Goal: Information Seeking & Learning: Learn about a topic

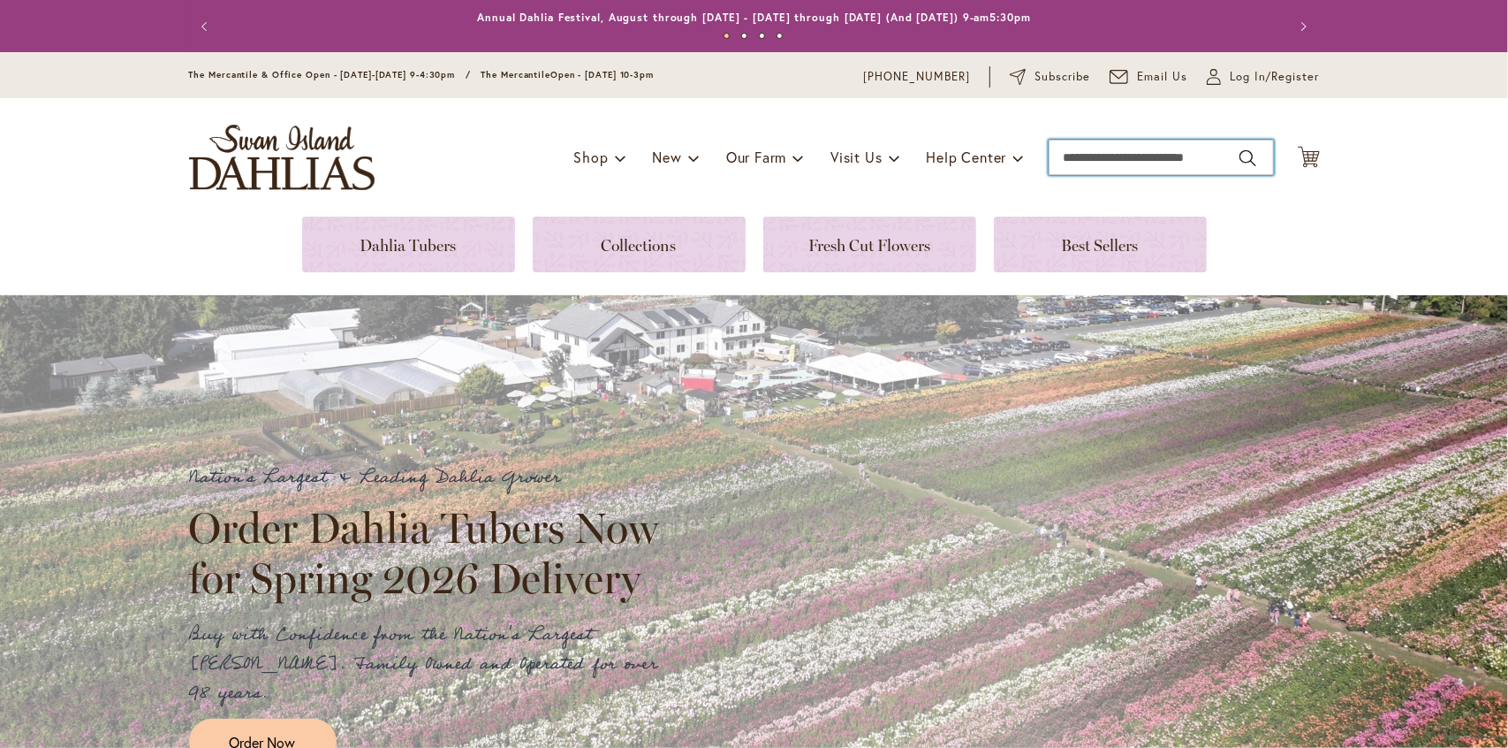
click at [1130, 165] on input "Search" at bounding box center [1161, 157] width 225 height 35
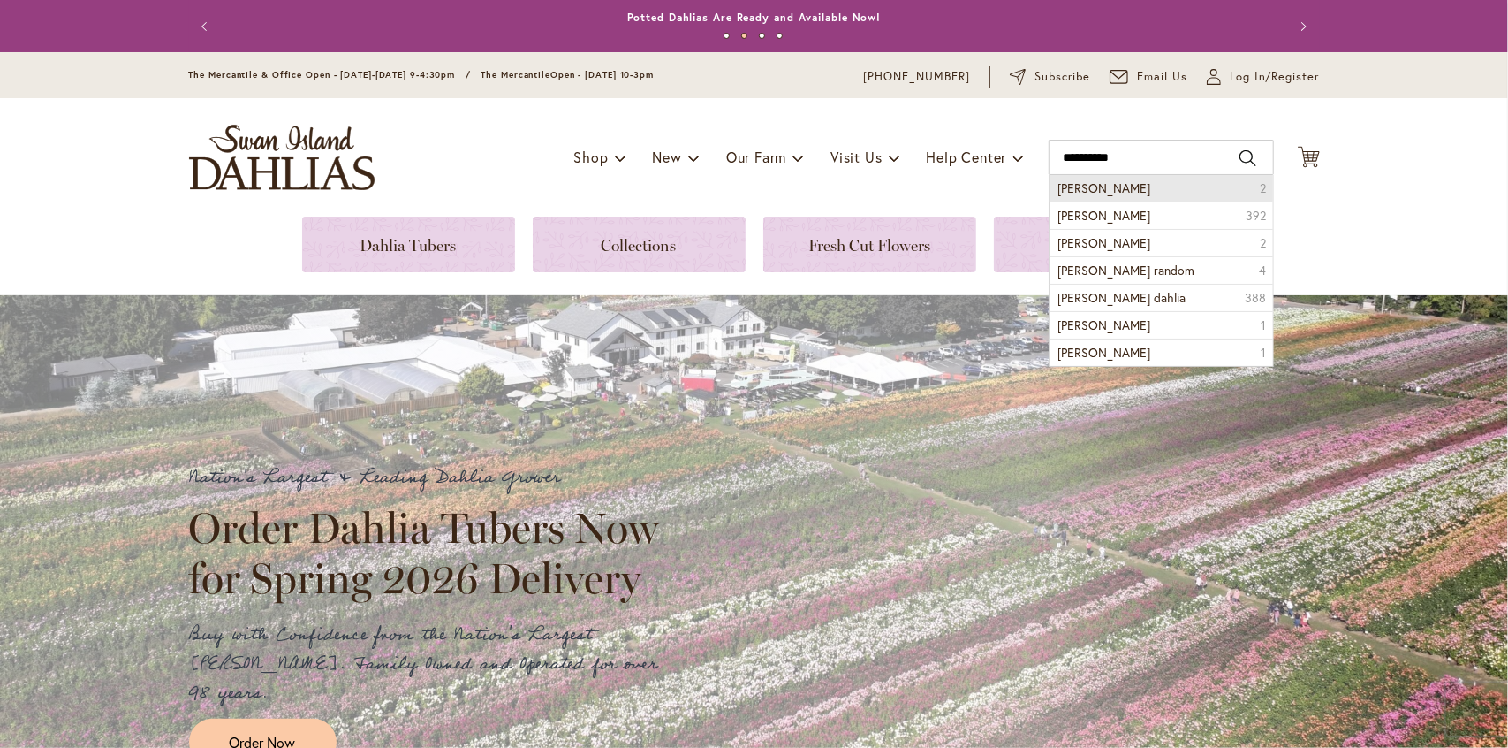
click at [1128, 192] on li "Mingus randy 2" at bounding box center [1162, 188] width 224 height 27
type input "**********"
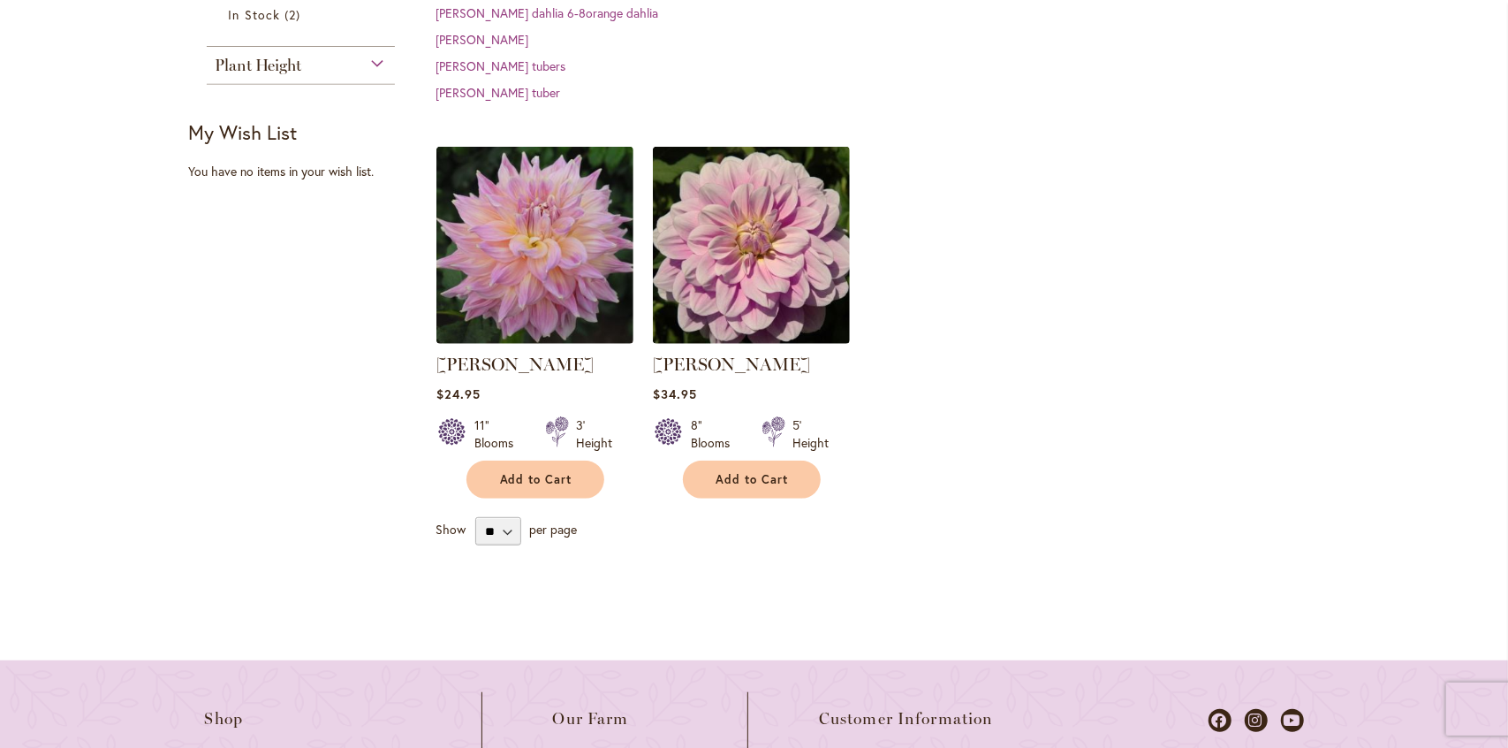
scroll to position [520, 0]
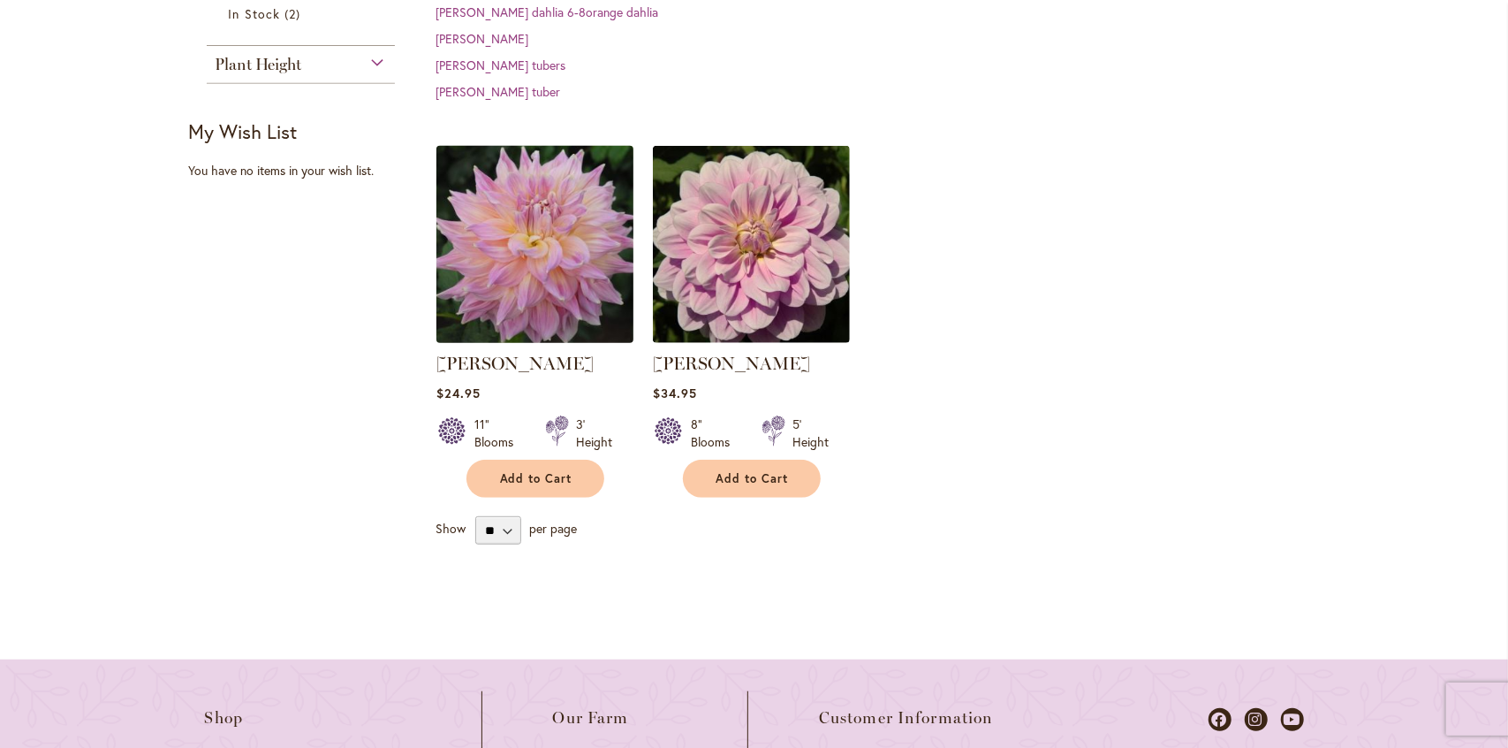
click at [588, 231] on img at bounding box center [534, 244] width 207 height 207
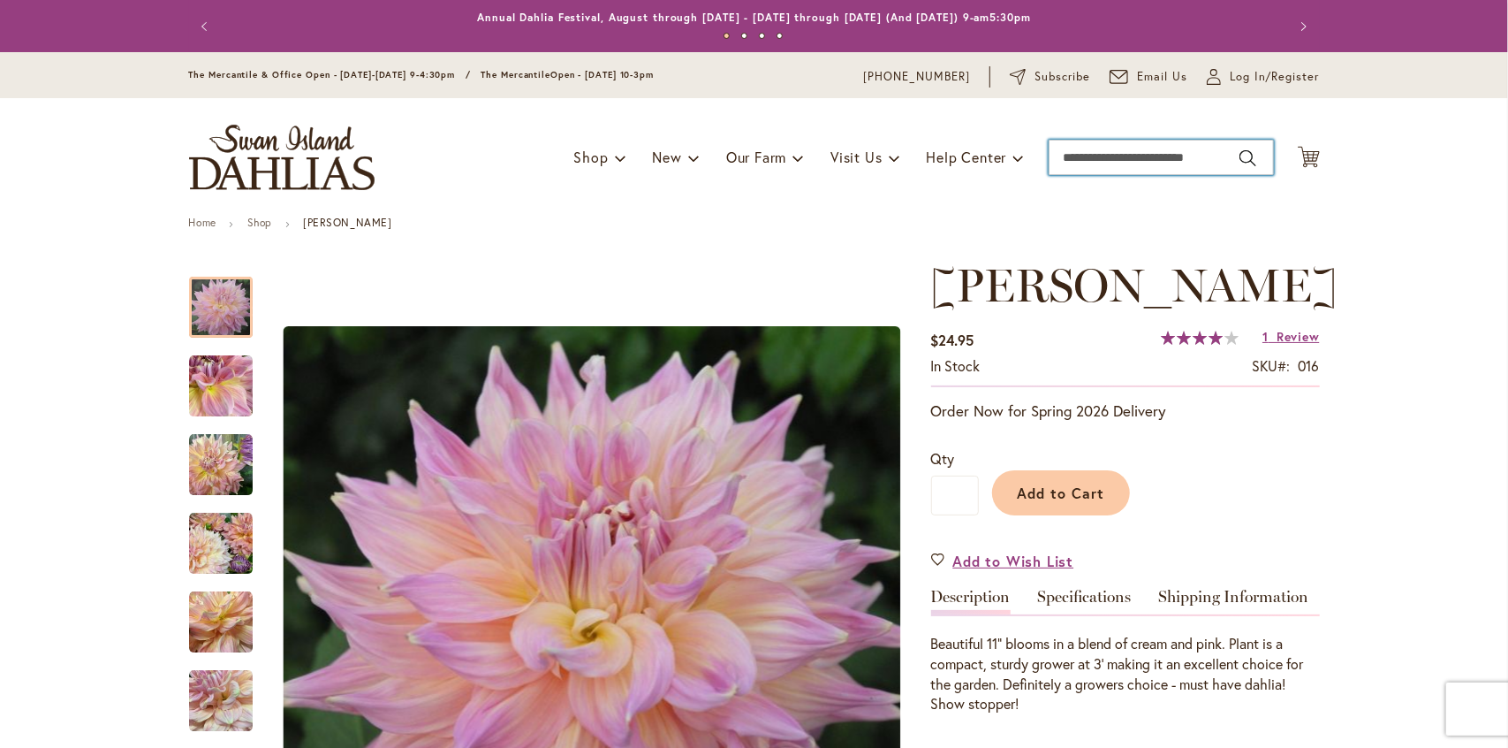
click at [1097, 168] on input "Search" at bounding box center [1161, 157] width 225 height 35
type input "*"
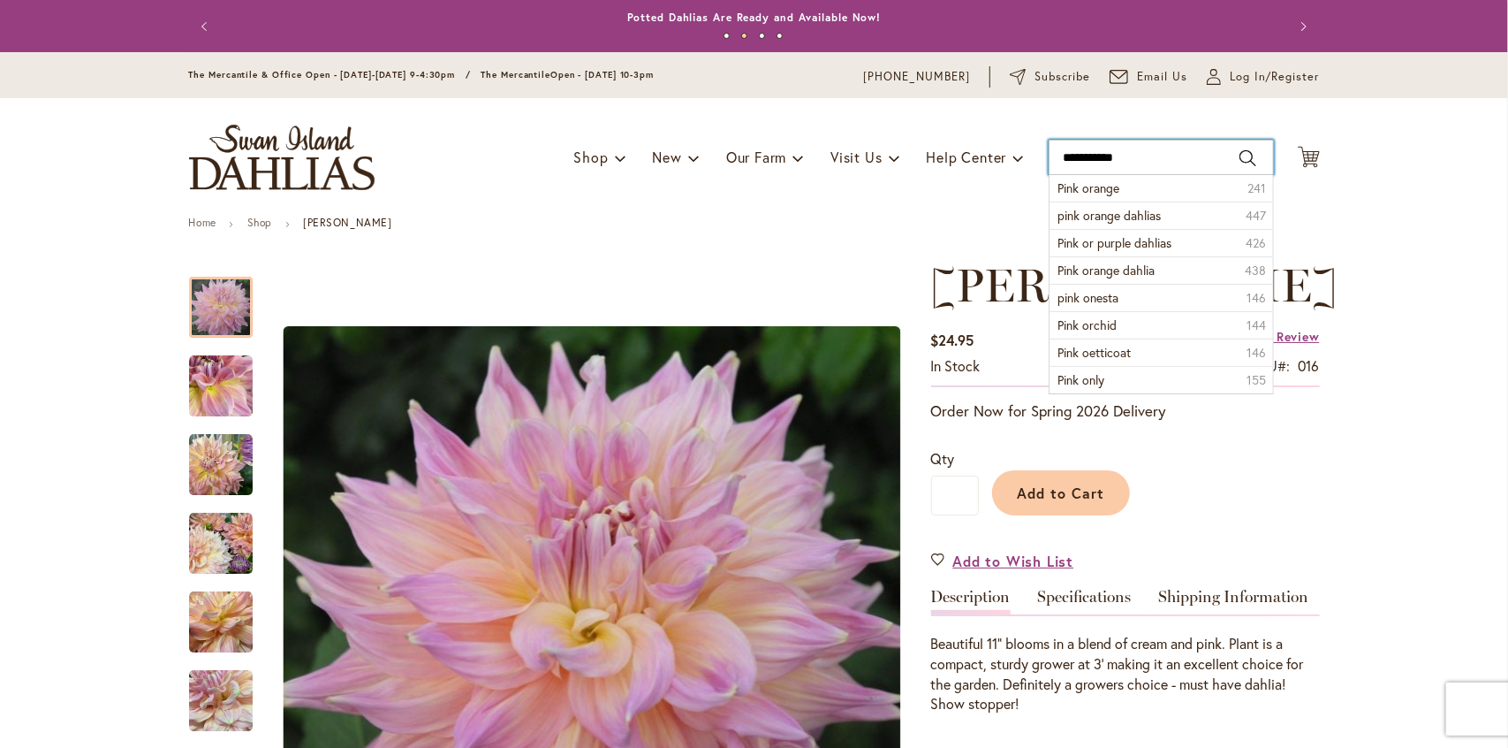
type input "**********"
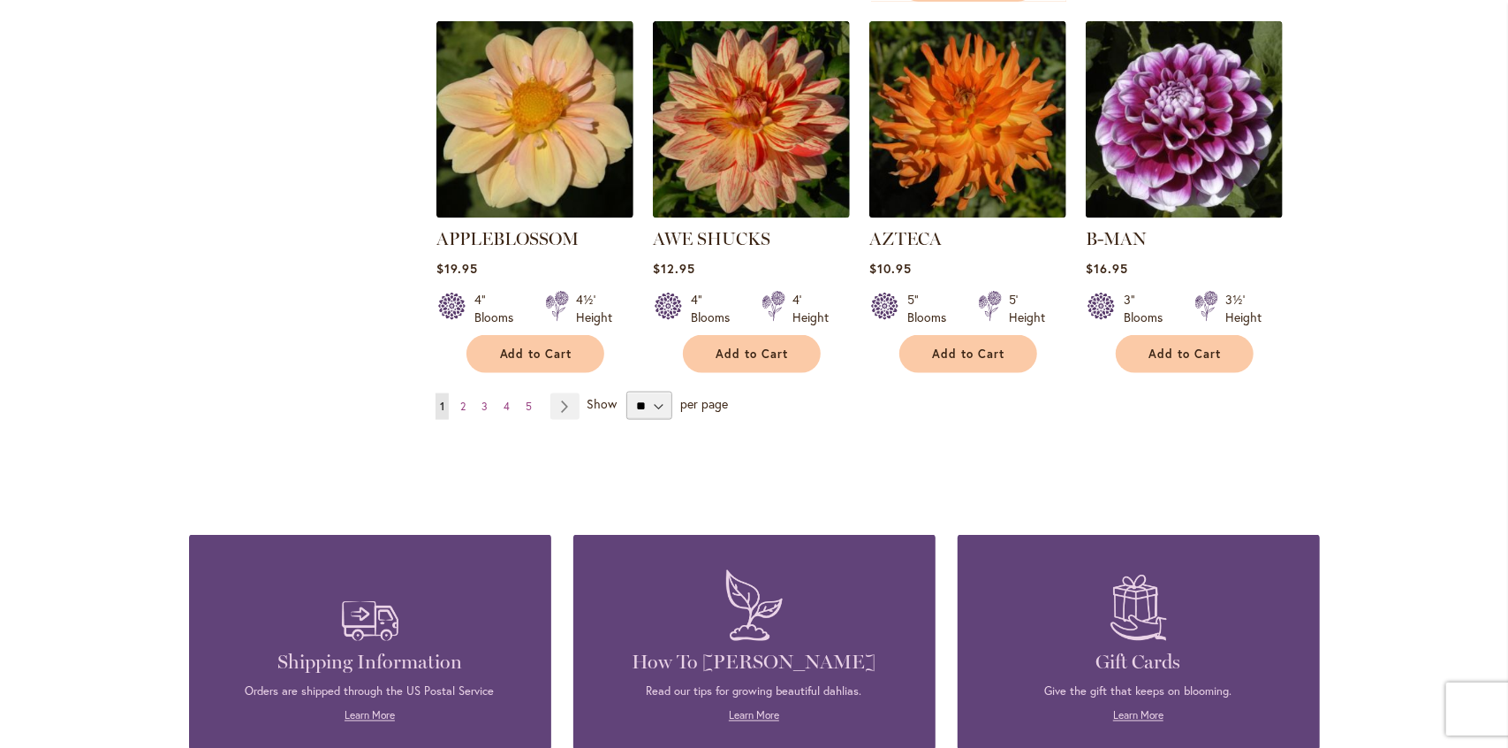
scroll to position [1559, 0]
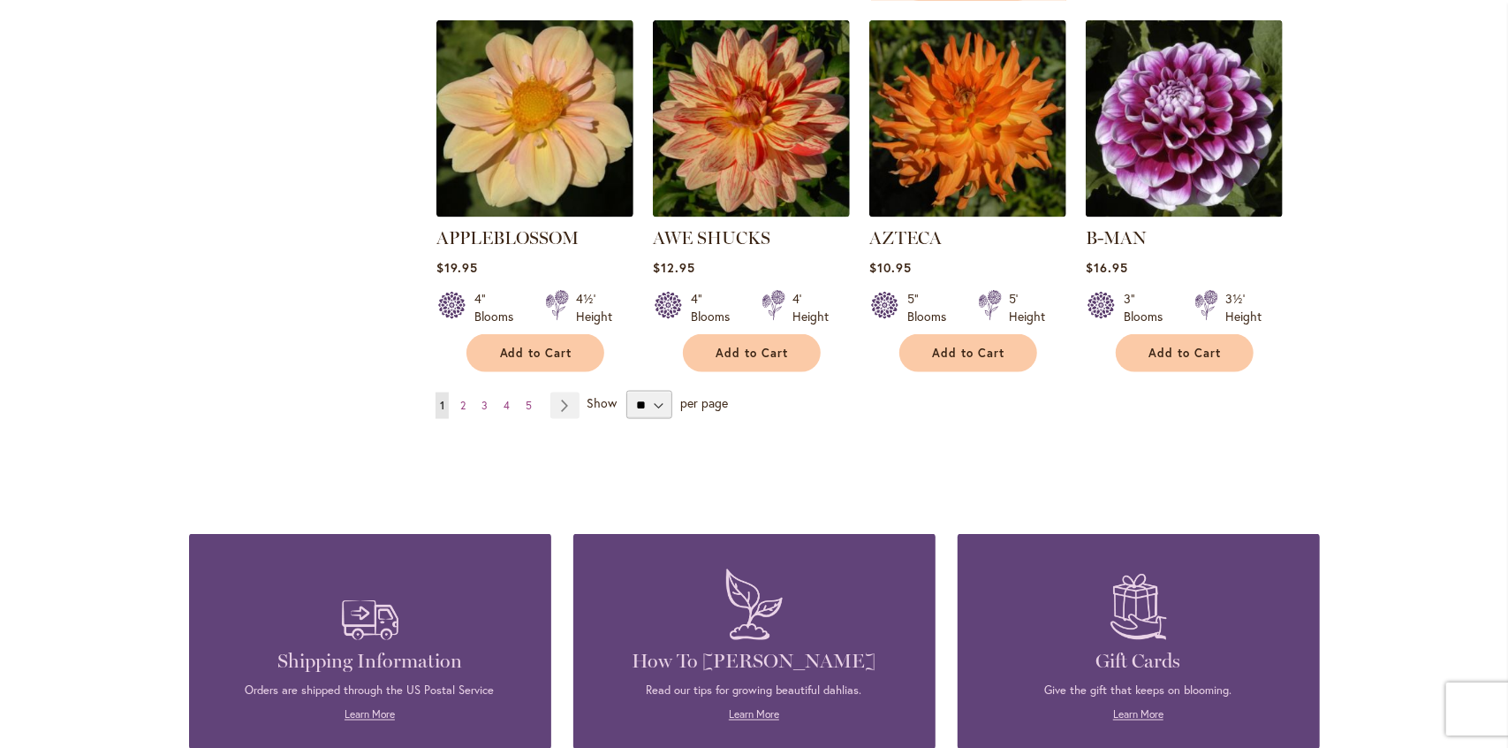
click at [666, 391] on div "** ** ** **" at bounding box center [648, 405] width 57 height 28
click at [647, 391] on select "** ** ** **" at bounding box center [649, 405] width 46 height 28
select select "**"
click at [626, 391] on select "** ** ** **" at bounding box center [649, 405] width 46 height 28
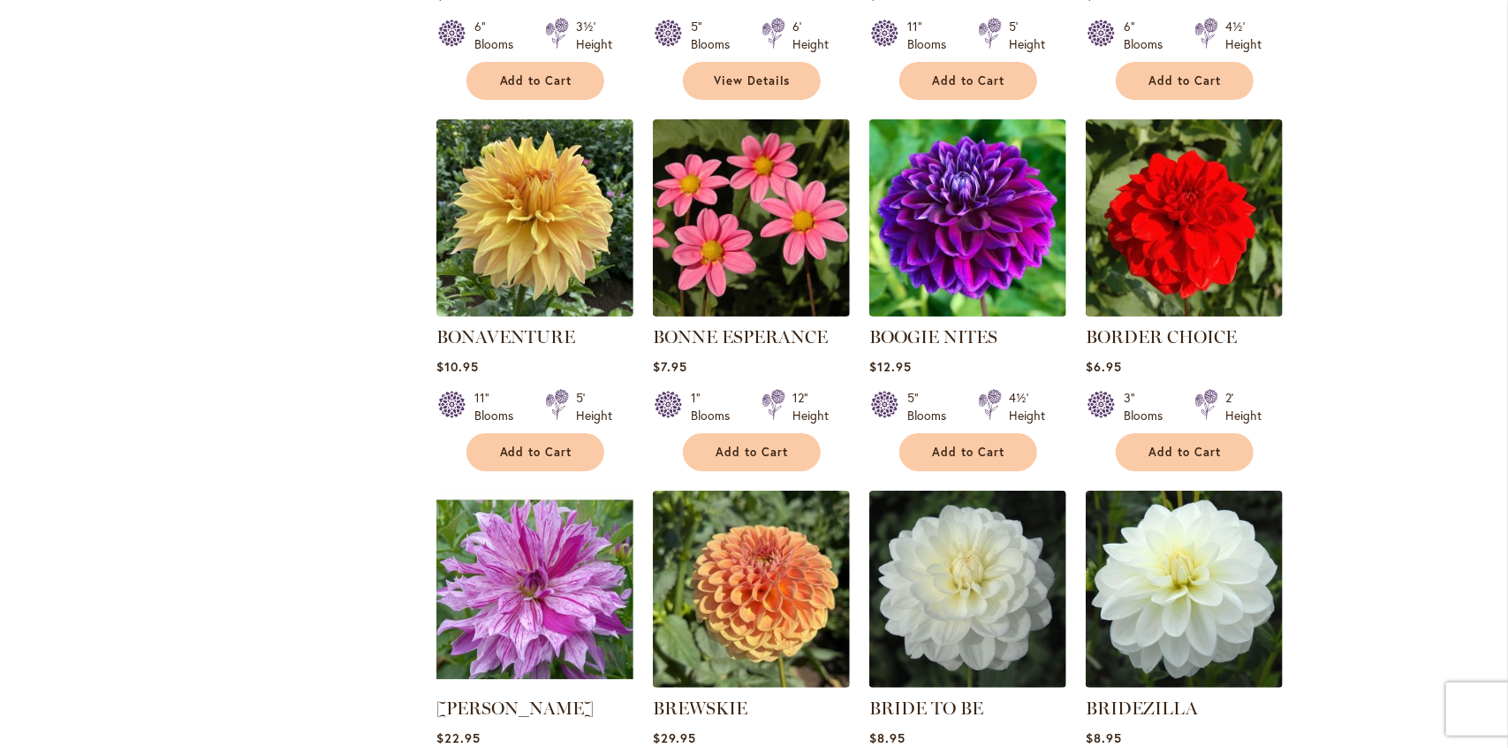
scroll to position [4454, 0]
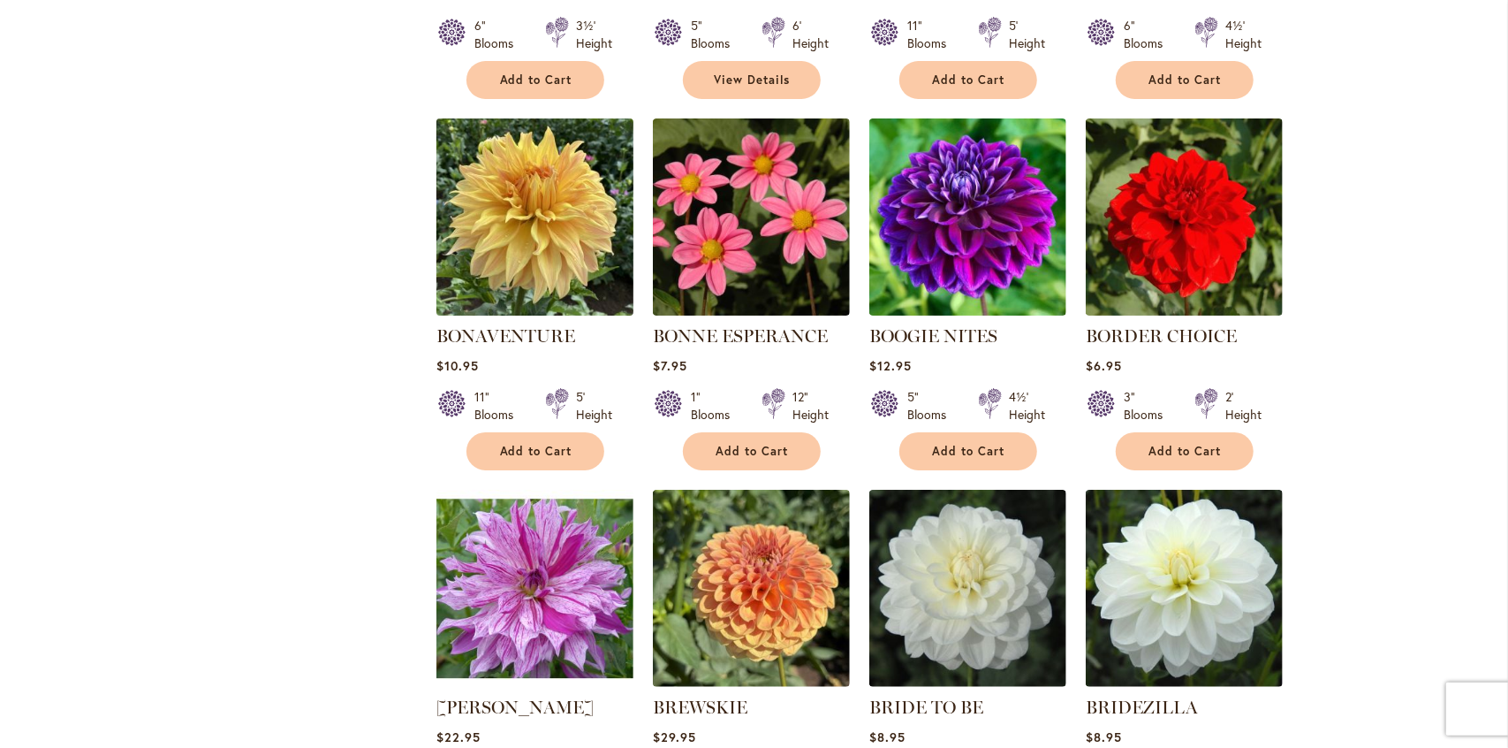
click at [557, 167] on img at bounding box center [534, 217] width 207 height 207
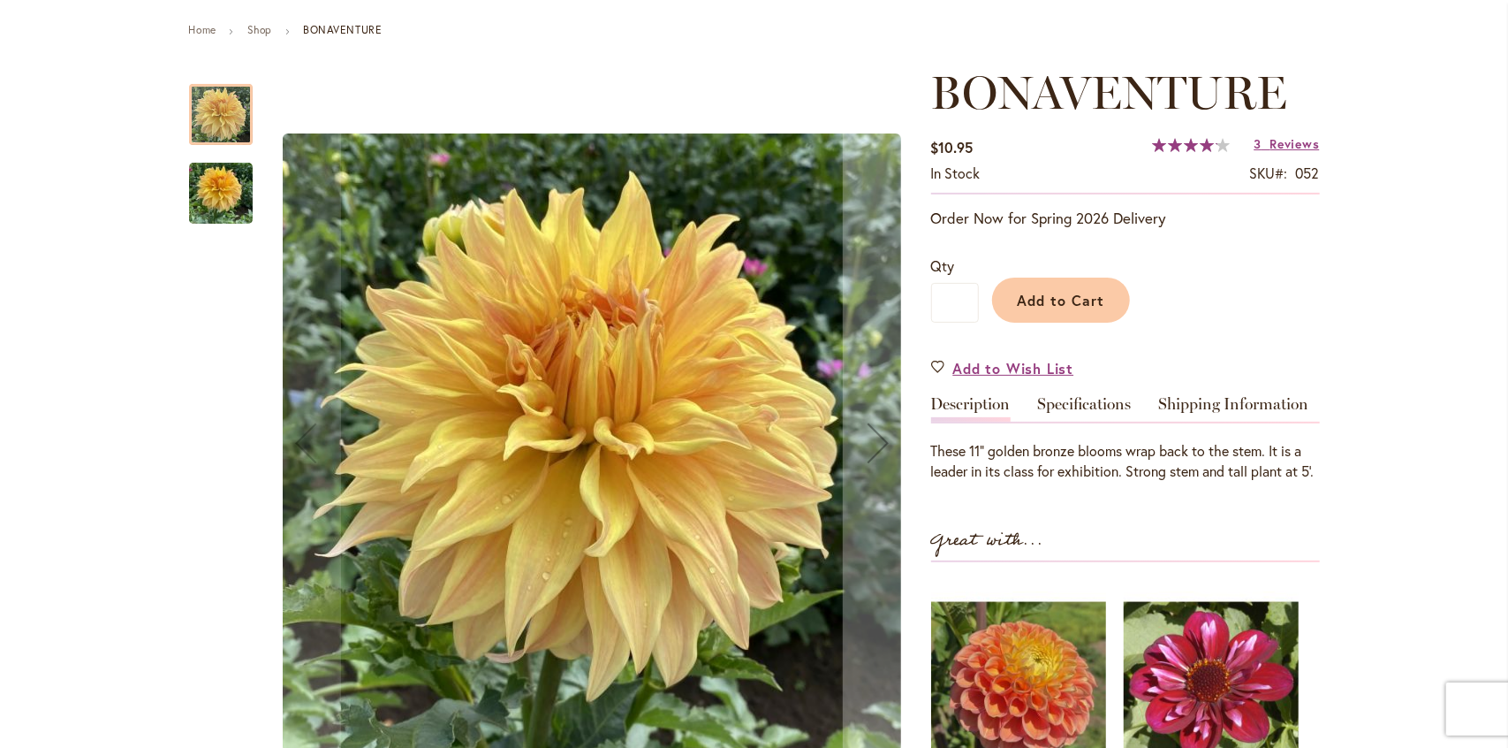
scroll to position [194, 0]
click at [207, 195] on img "Bonaventure" at bounding box center [221, 192] width 64 height 85
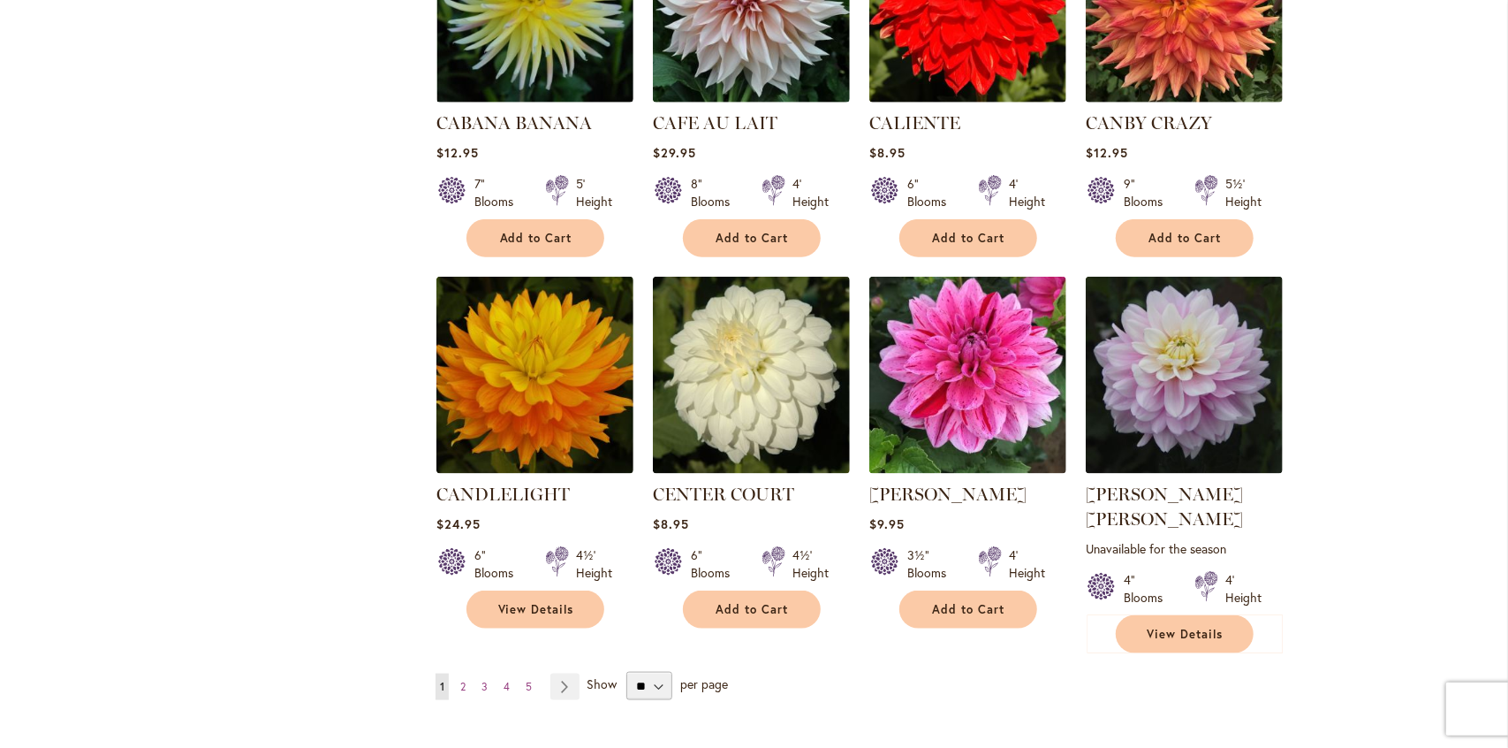
scroll to position [5807, 0]
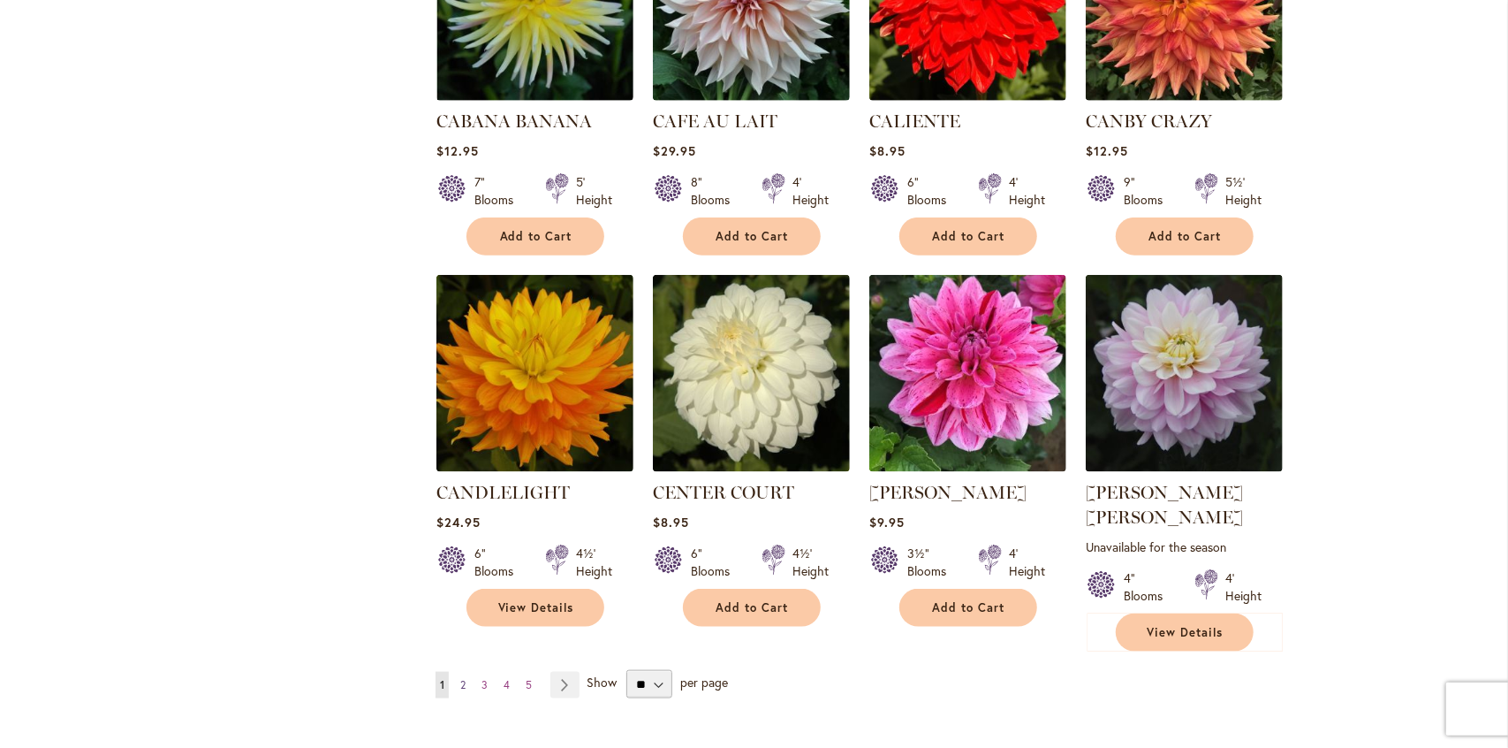
click at [460, 678] on span "2" at bounding box center [462, 684] width 5 height 13
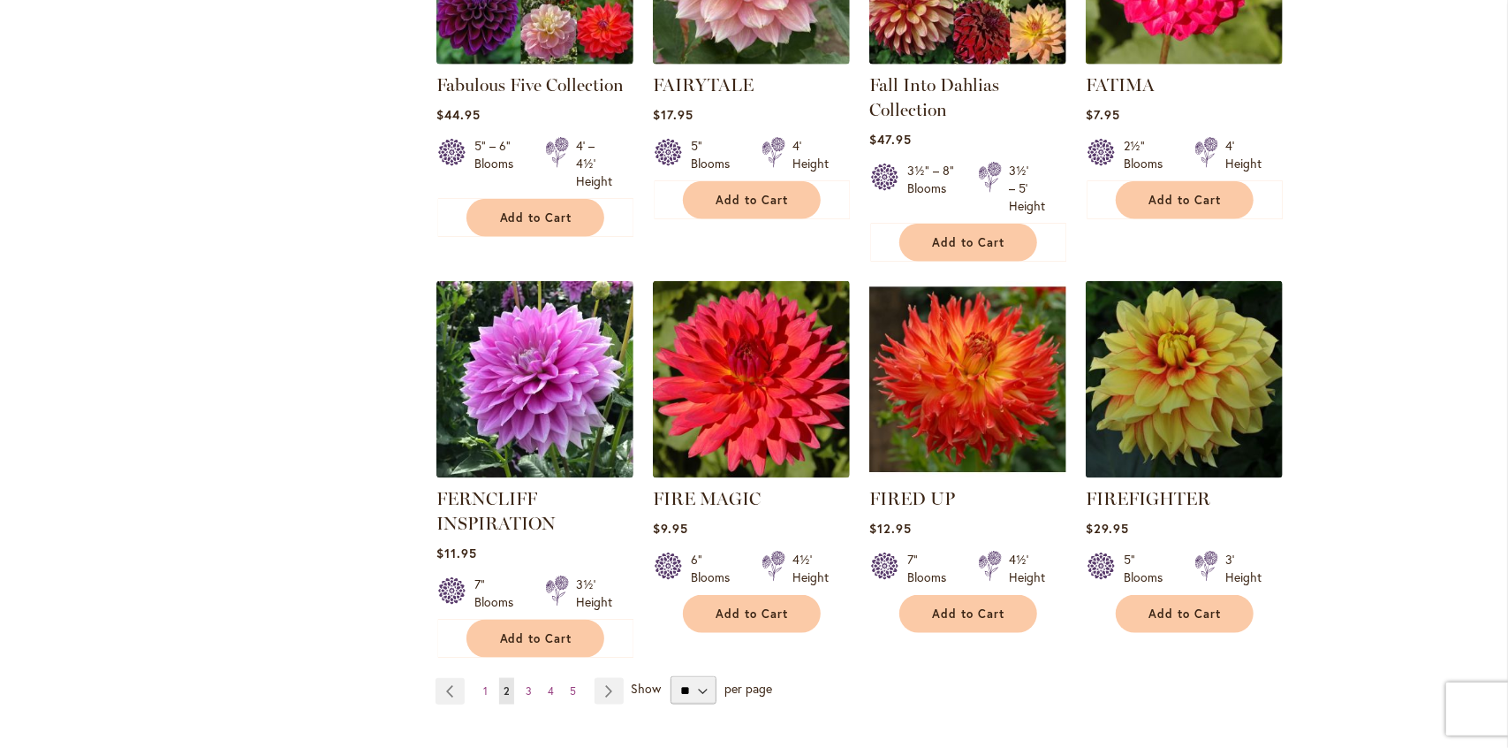
scroll to position [5961, 0]
click at [526, 683] on span "3" at bounding box center [529, 689] width 6 height 13
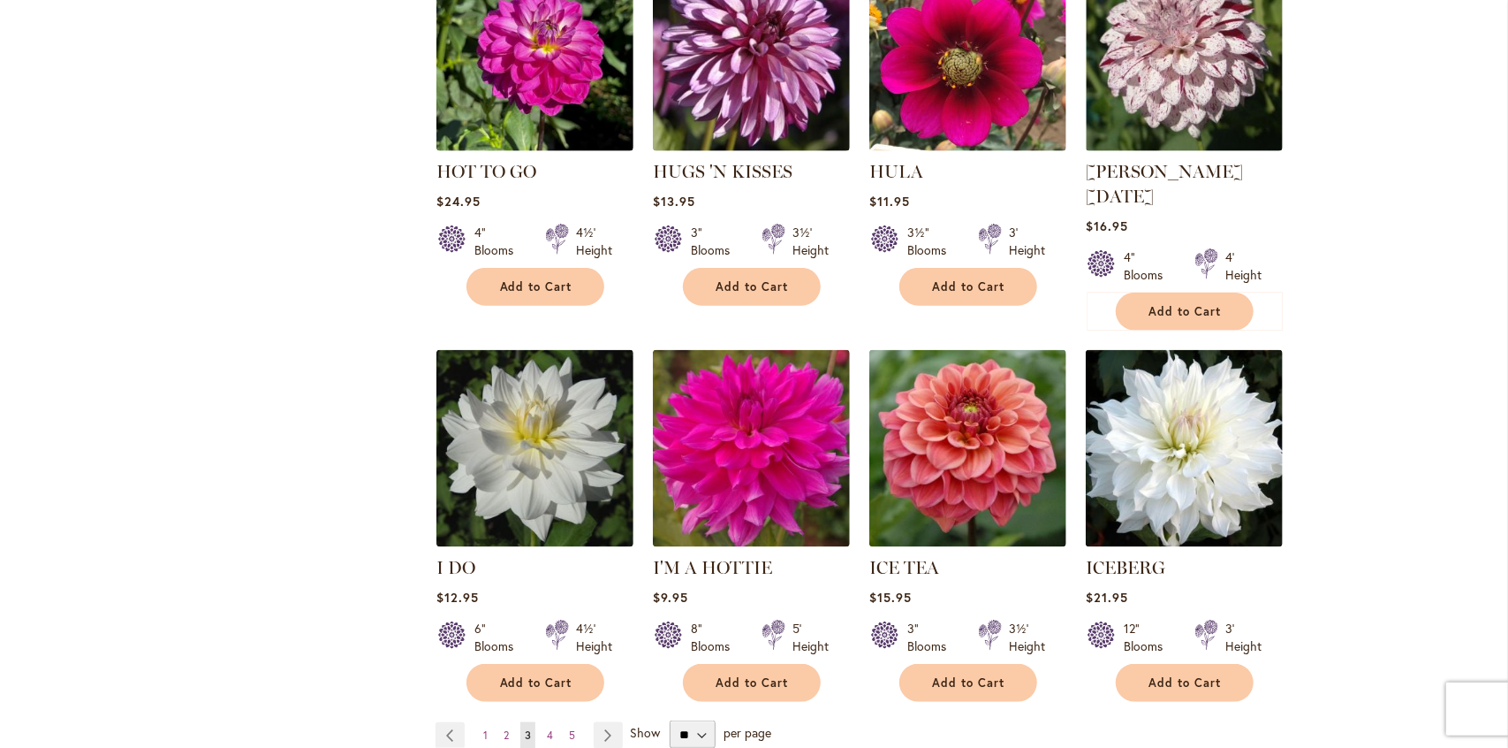
scroll to position [5899, 0]
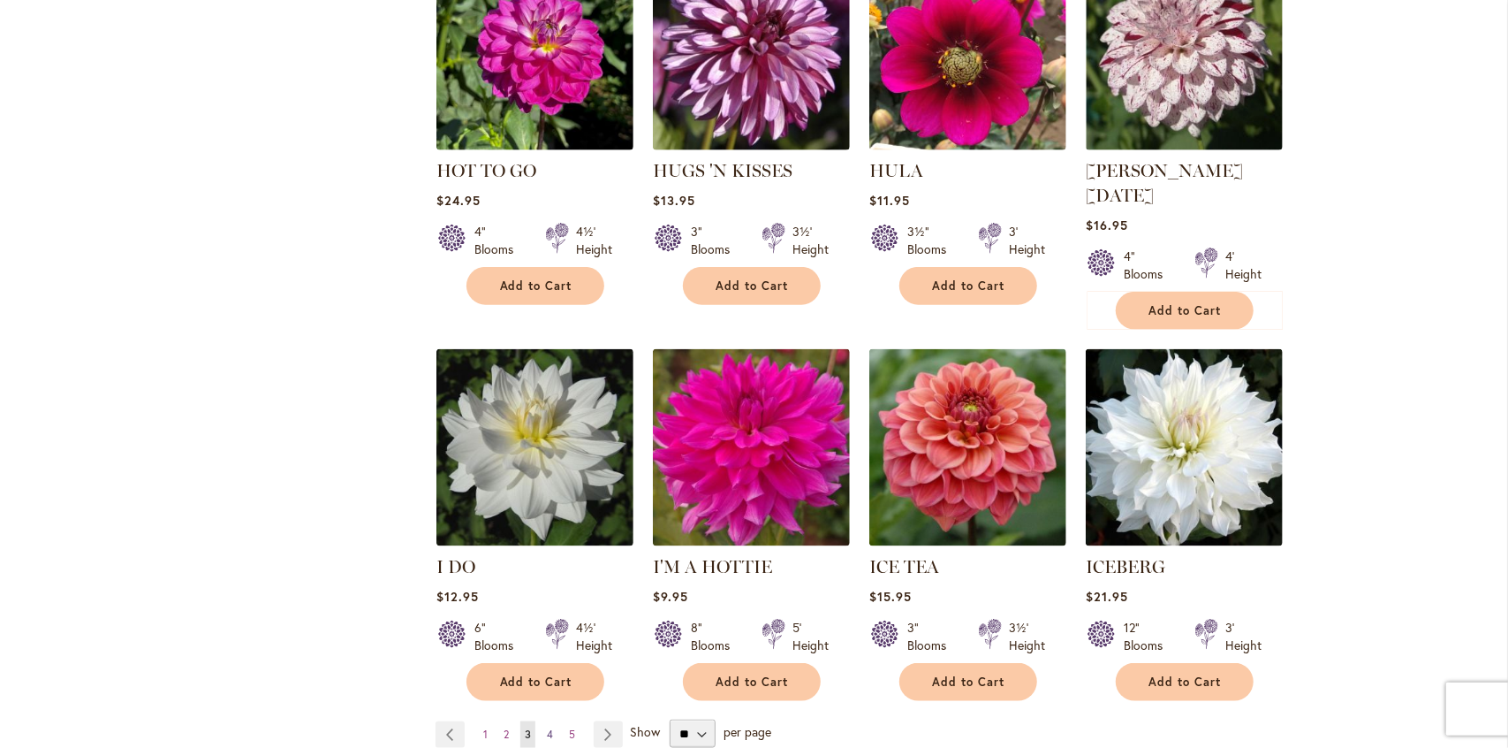
click at [547, 727] on span "4" at bounding box center [550, 733] width 6 height 13
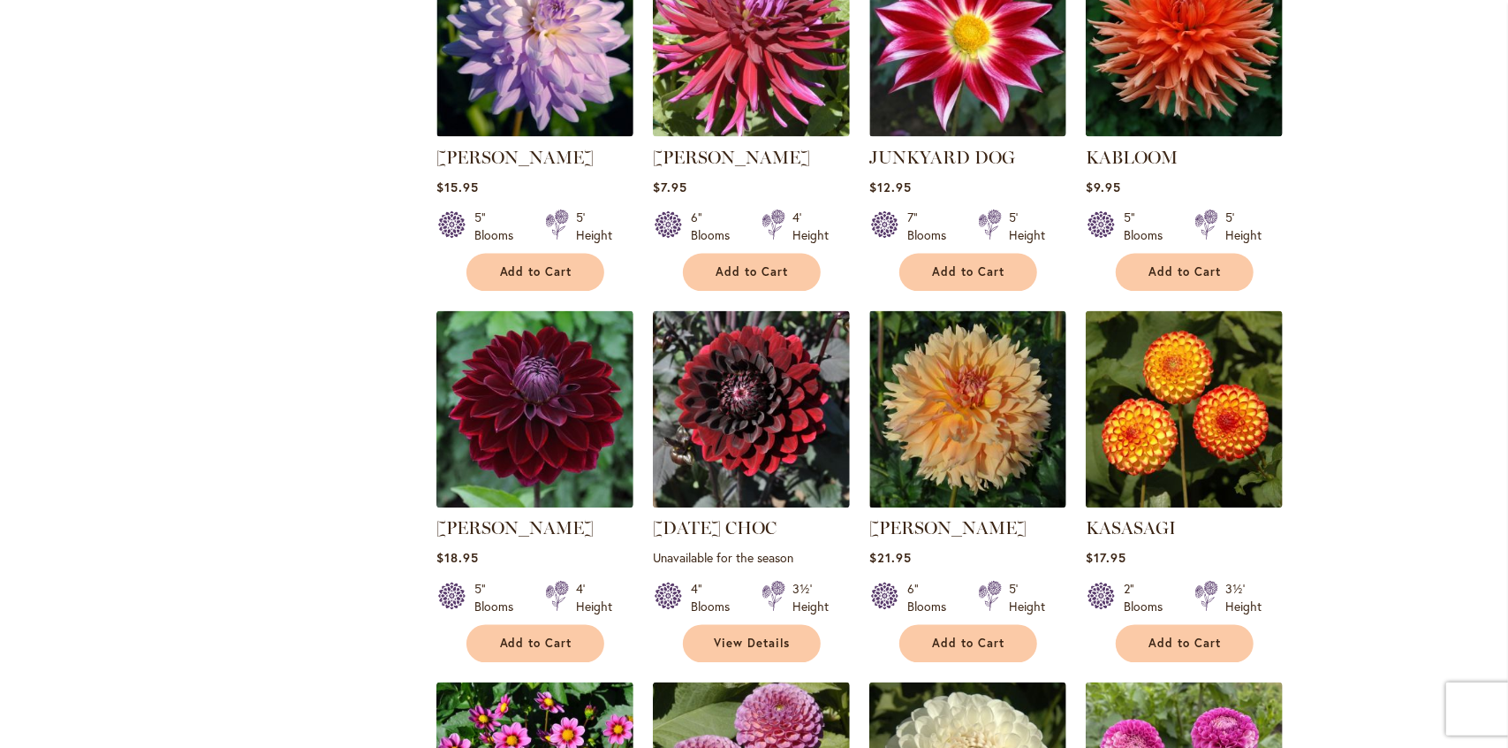
scroll to position [2054, 0]
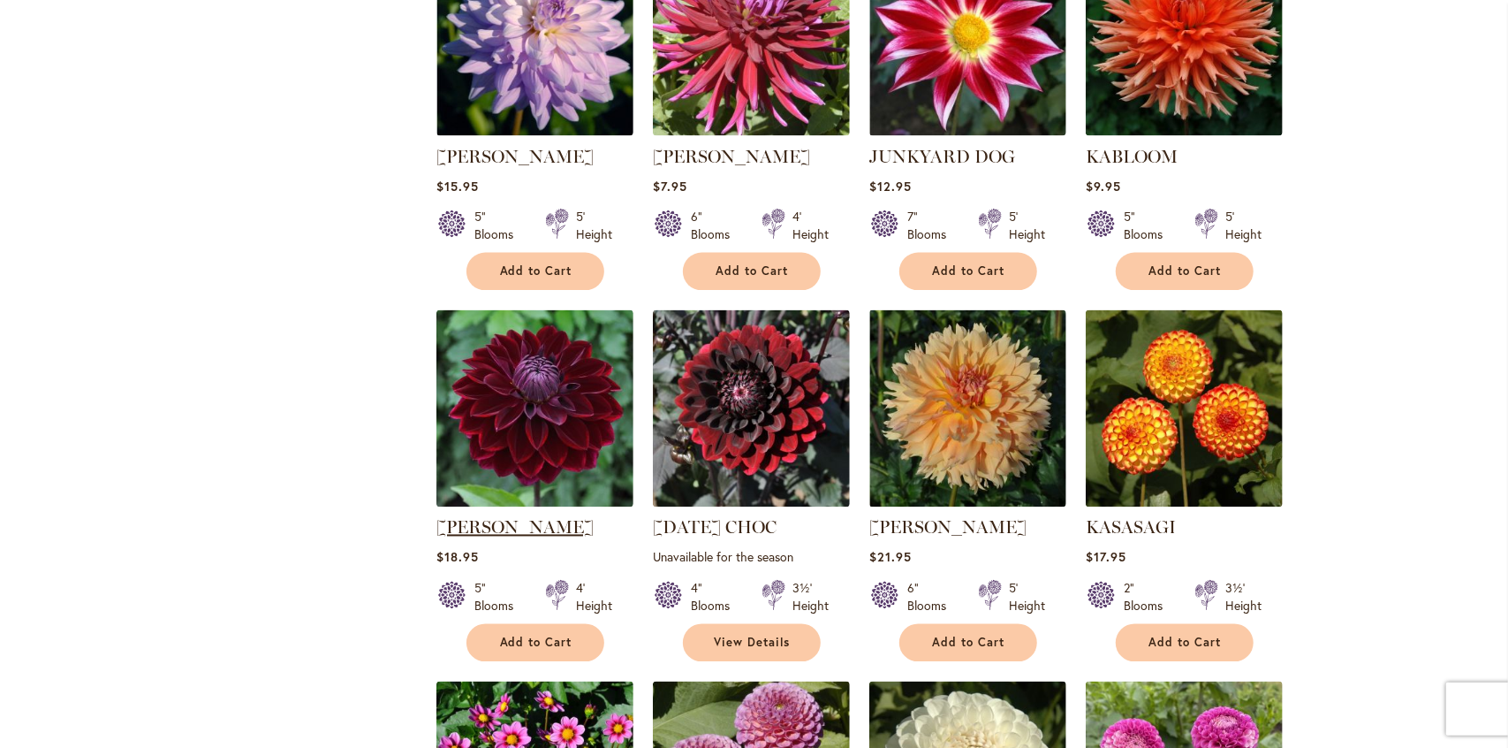
click at [484, 517] on link "Kaisha Lea" at bounding box center [515, 527] width 157 height 21
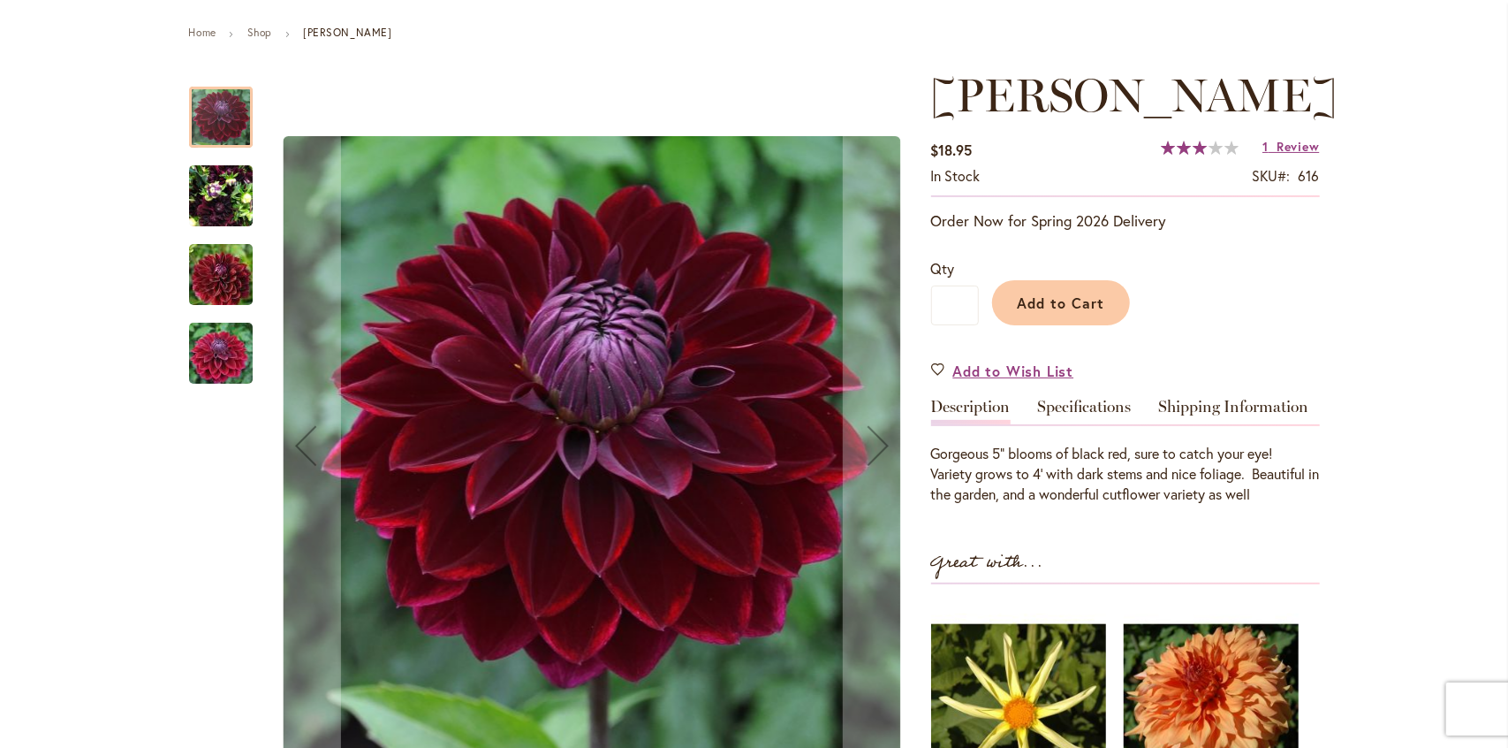
scroll to position [201, 0]
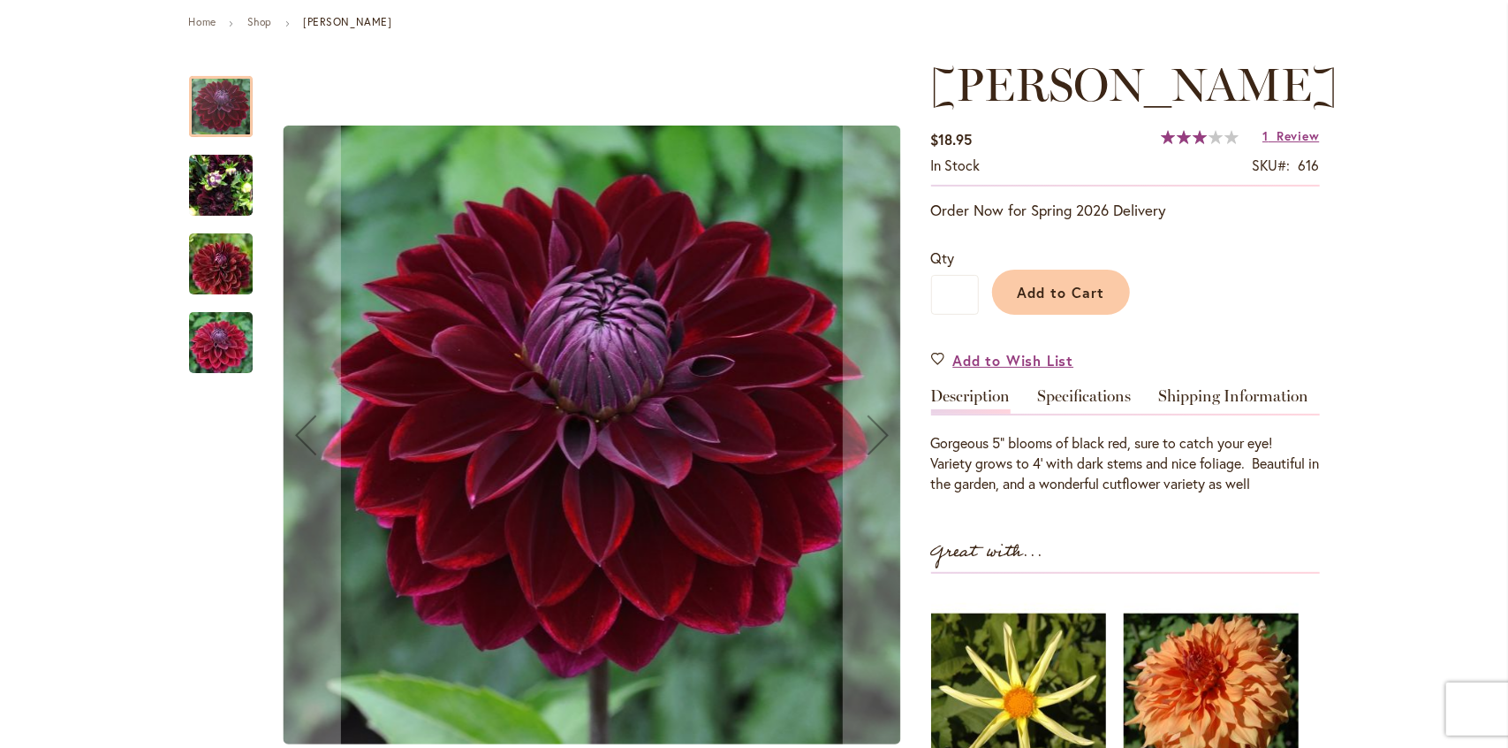
click at [197, 193] on img "Kaisha Lea" at bounding box center [221, 185] width 64 height 85
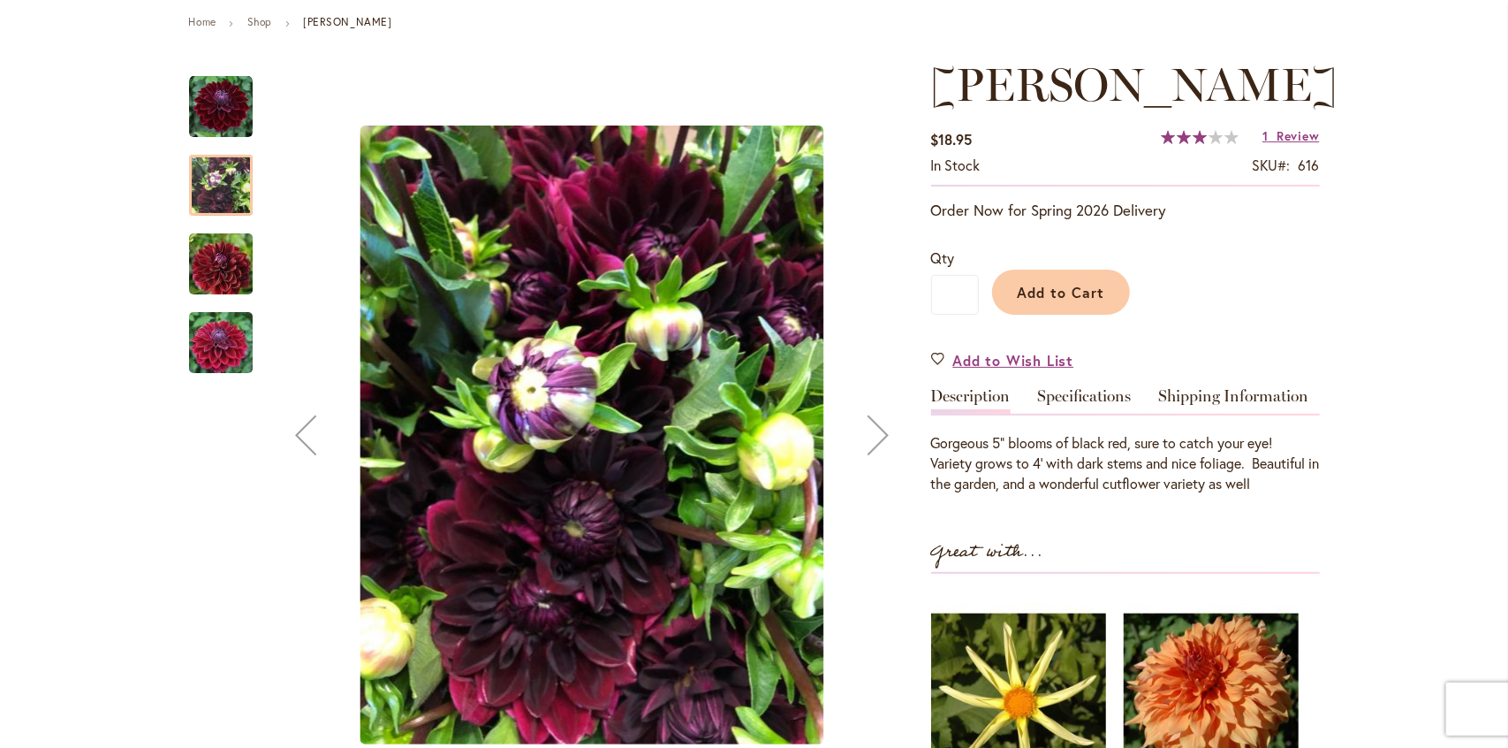
click at [214, 261] on img "Kaisha Lea" at bounding box center [220, 264] width 127 height 85
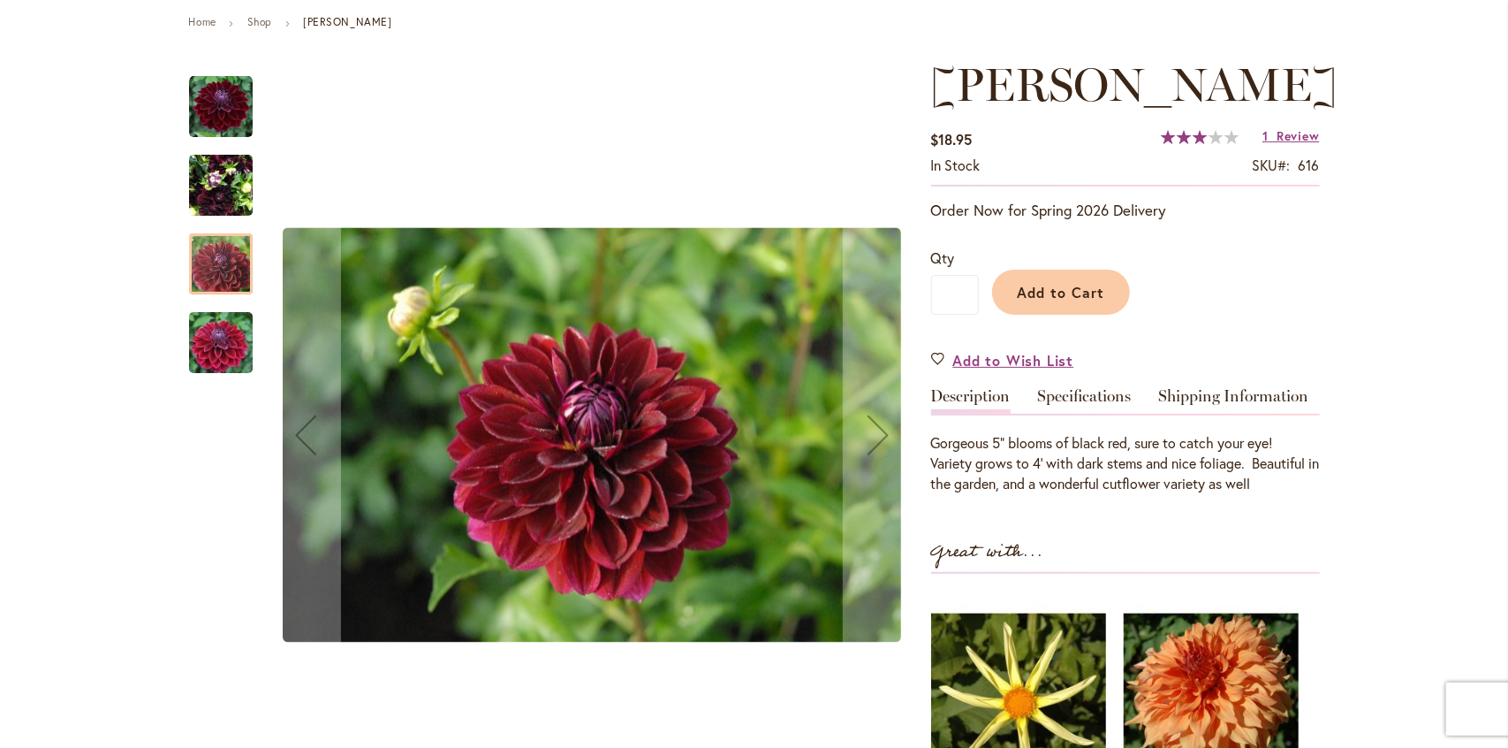
click at [206, 345] on img "Kaisha Lea" at bounding box center [220, 342] width 127 height 85
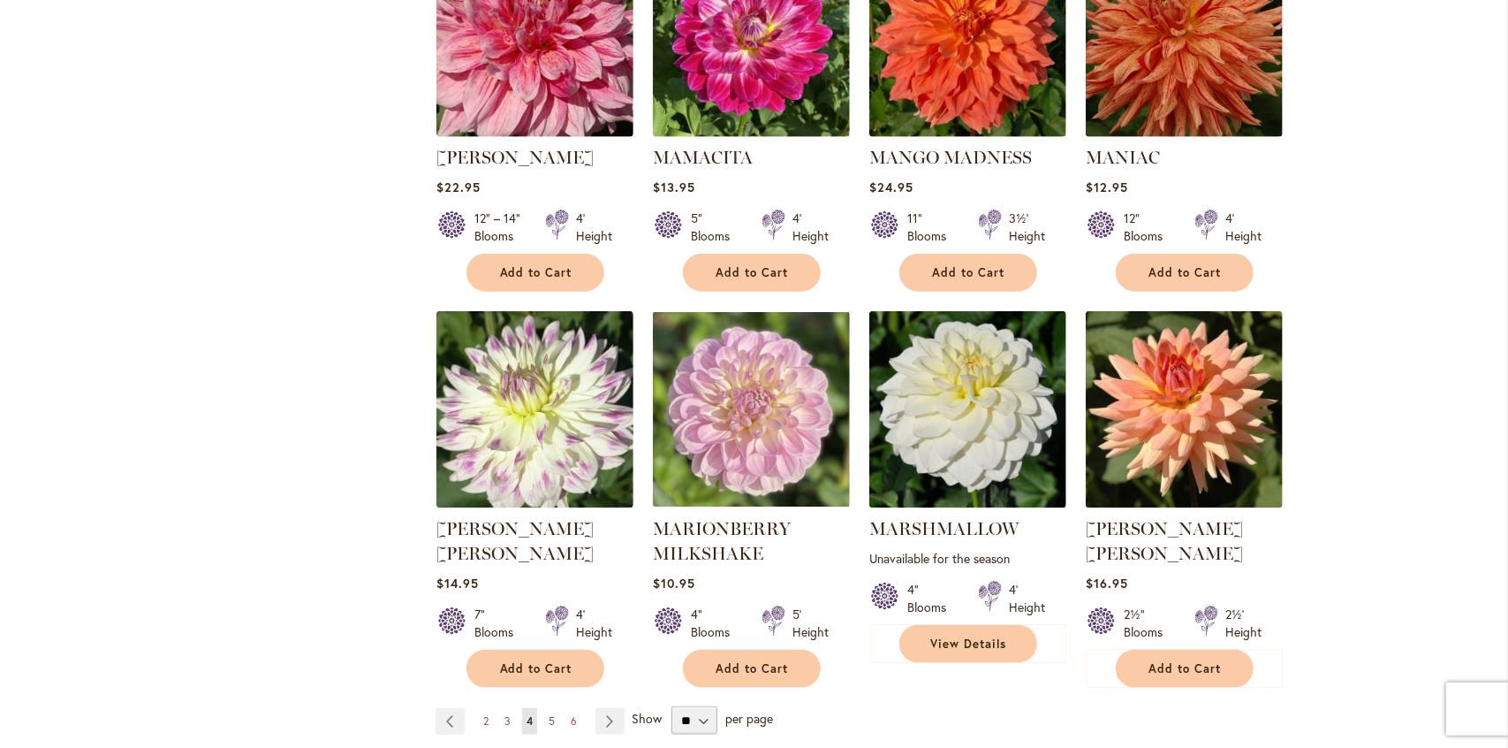
scroll to position [5882, 0]
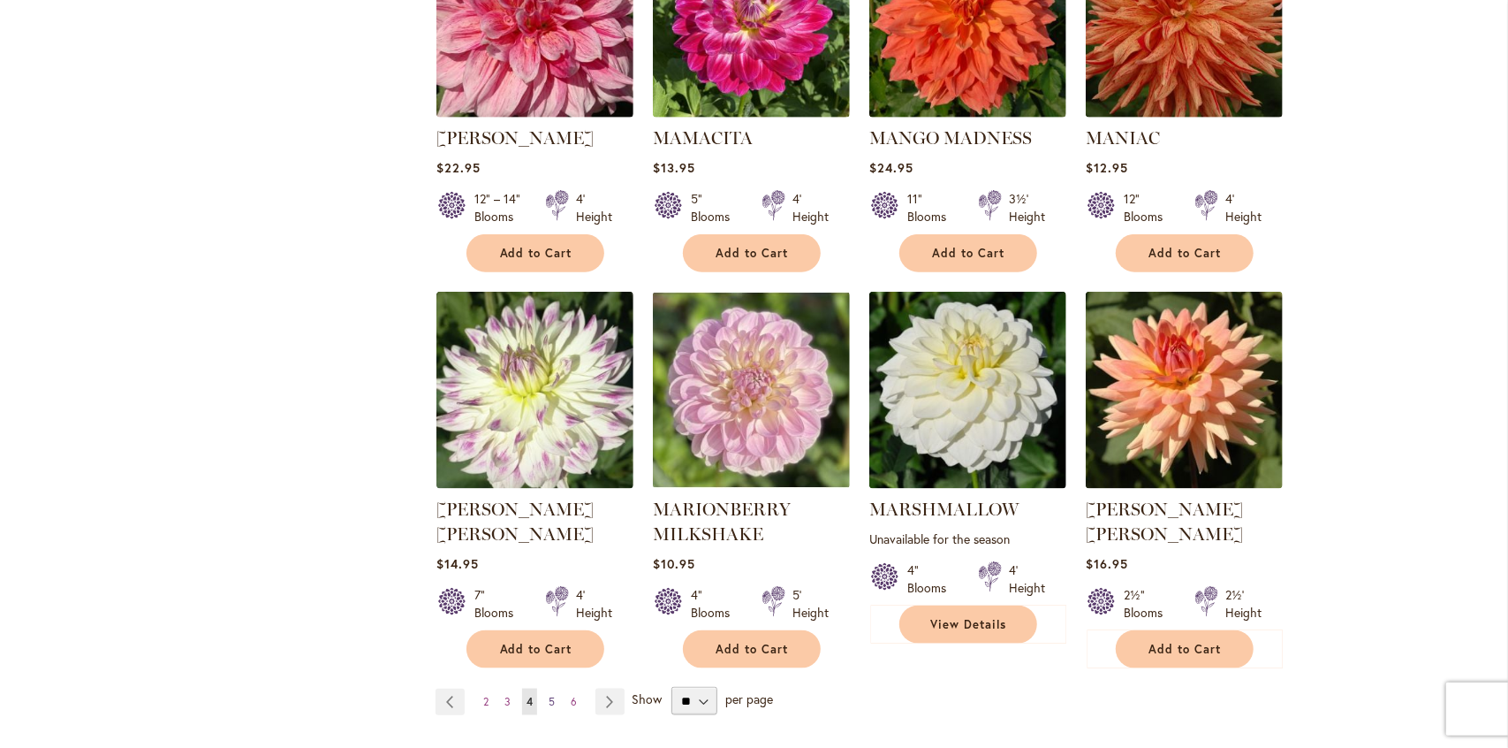
click at [544, 688] on link "Page 5" at bounding box center [551, 701] width 15 height 27
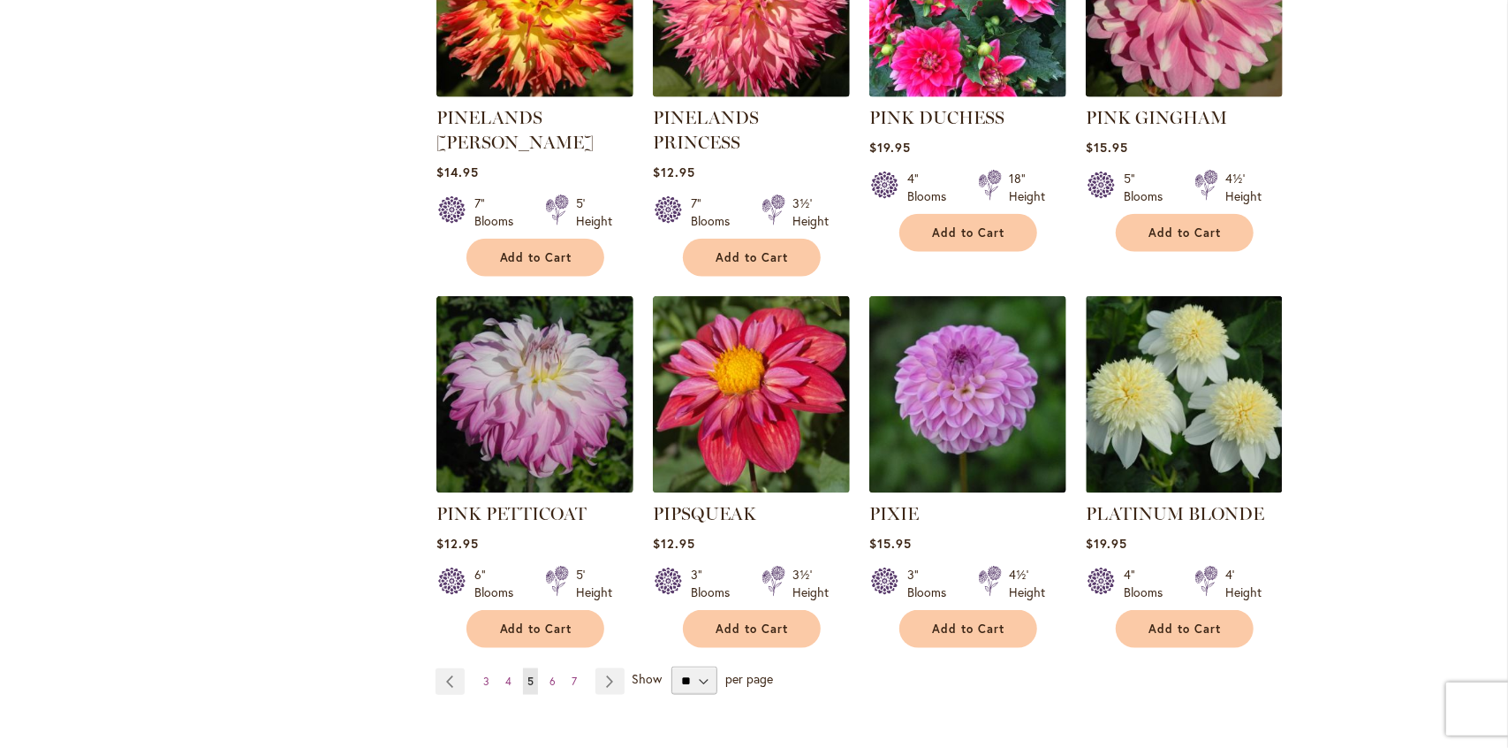
scroll to position [5888, 0]
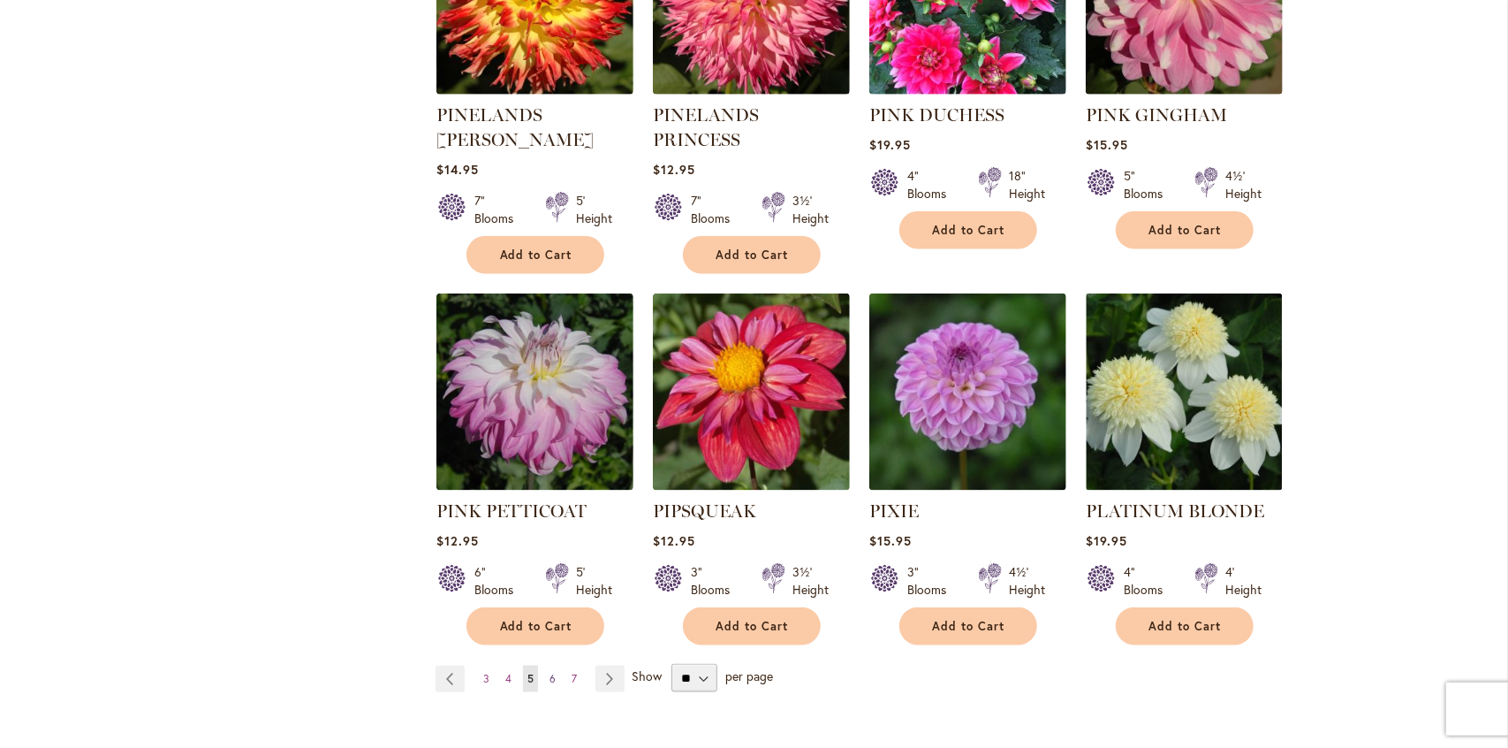
click at [550, 672] on span "6" at bounding box center [553, 678] width 6 height 13
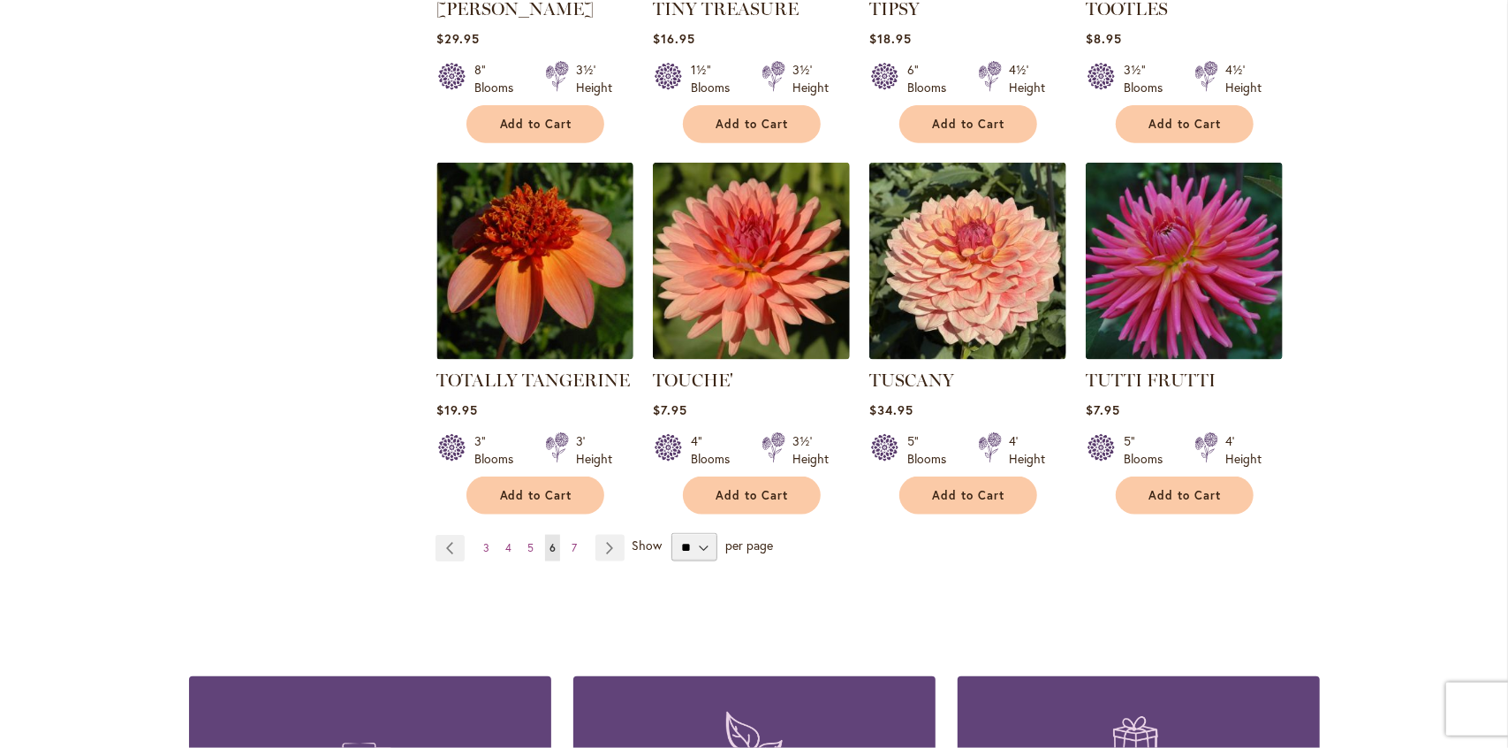
scroll to position [5945, 0]
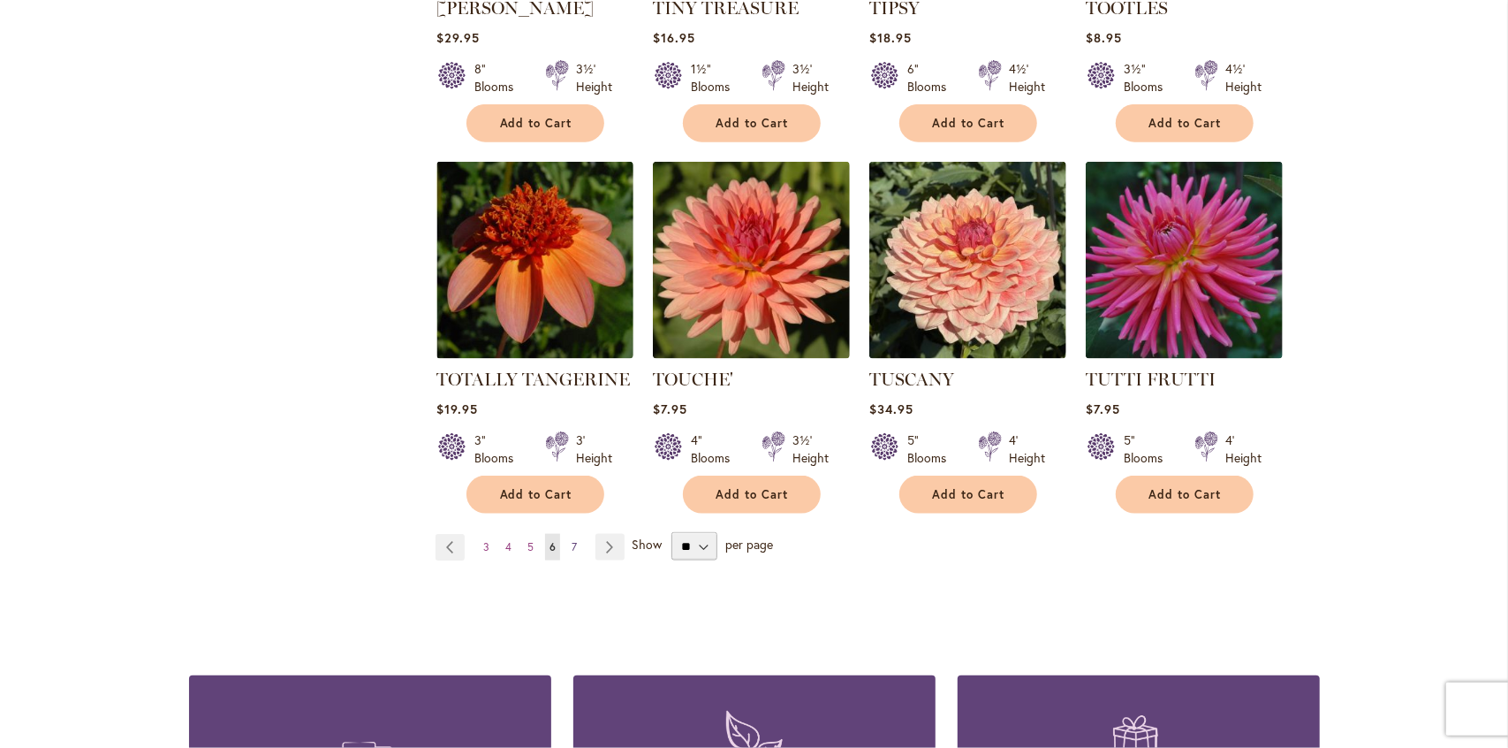
click at [572, 540] on span "7" at bounding box center [574, 546] width 5 height 13
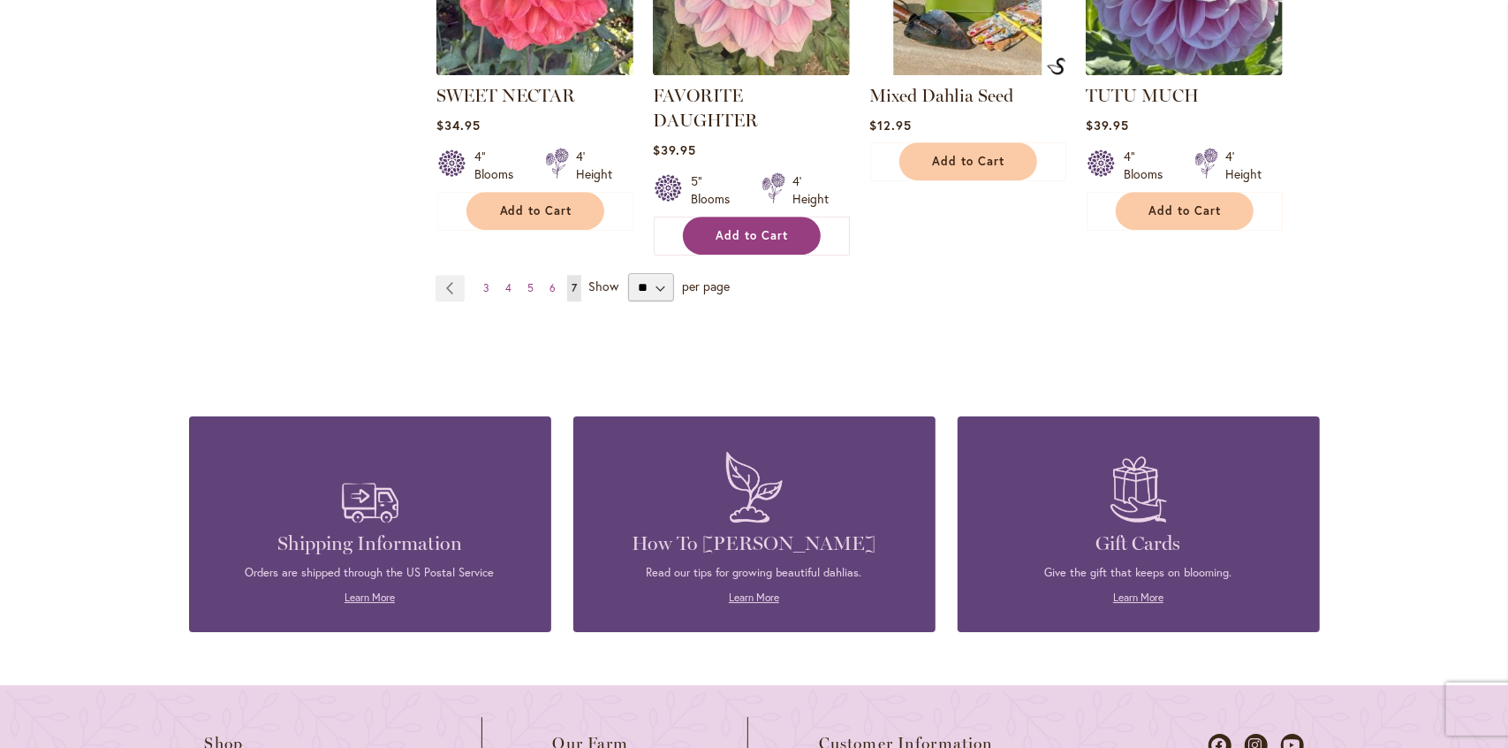
scroll to position [3557, 0]
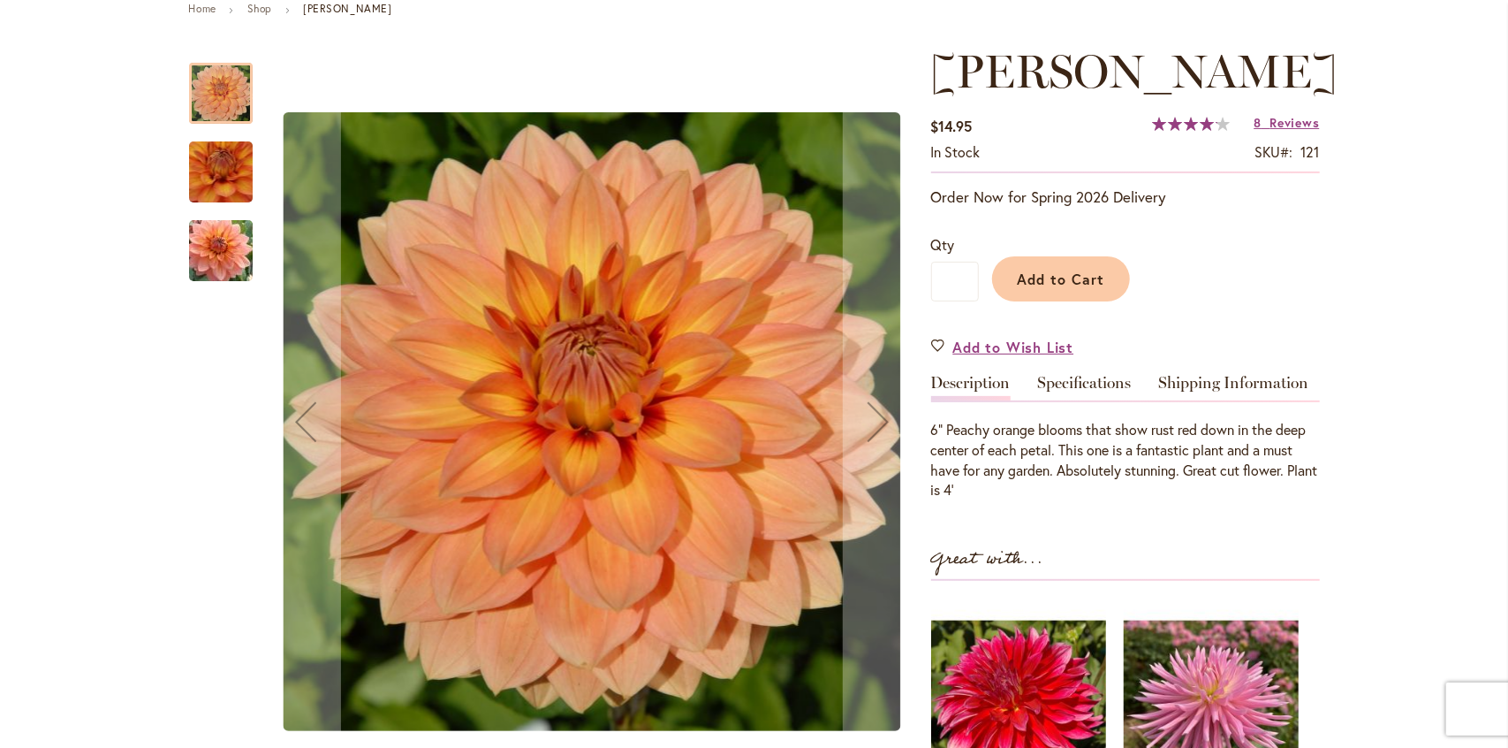
scroll to position [216, 0]
